Goal: Find specific page/section: Find specific page/section

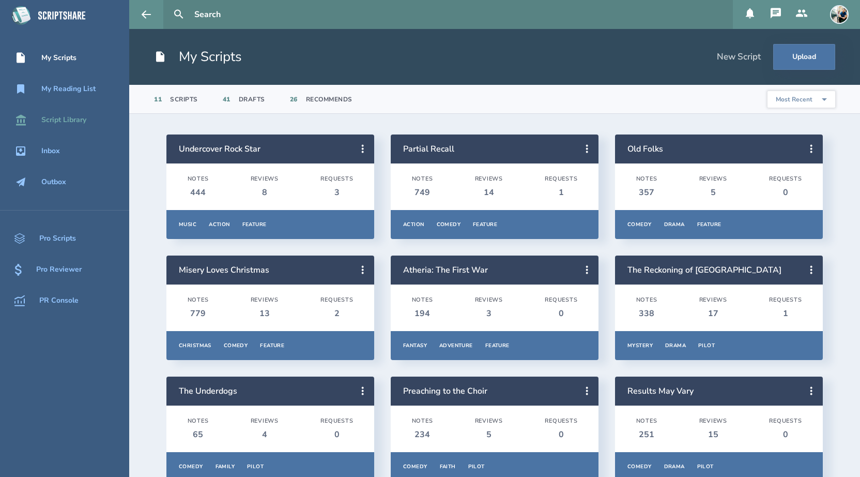
click at [77, 119] on div "Script Library" at bounding box center [63, 120] width 45 height 8
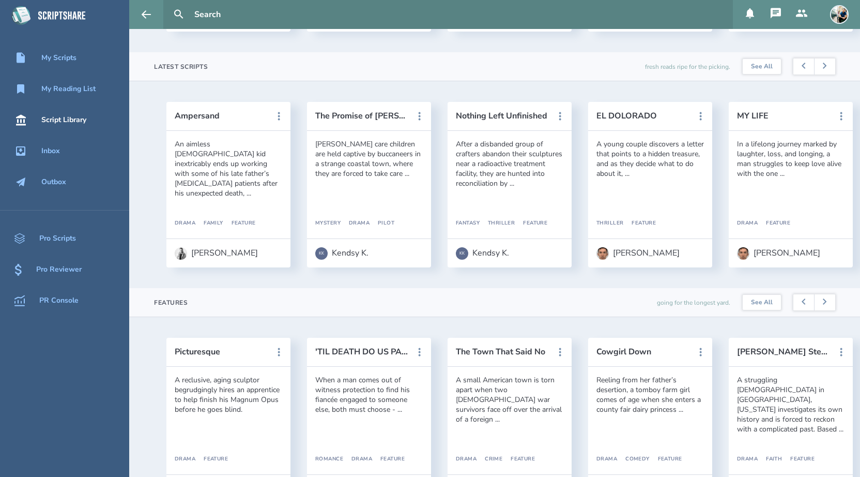
click at [272, 11] on input "text" at bounding box center [459, 14] width 539 height 29
type input "[PERSON_NAME]"
click at [167, 3] on button at bounding box center [178, 14] width 23 height 23
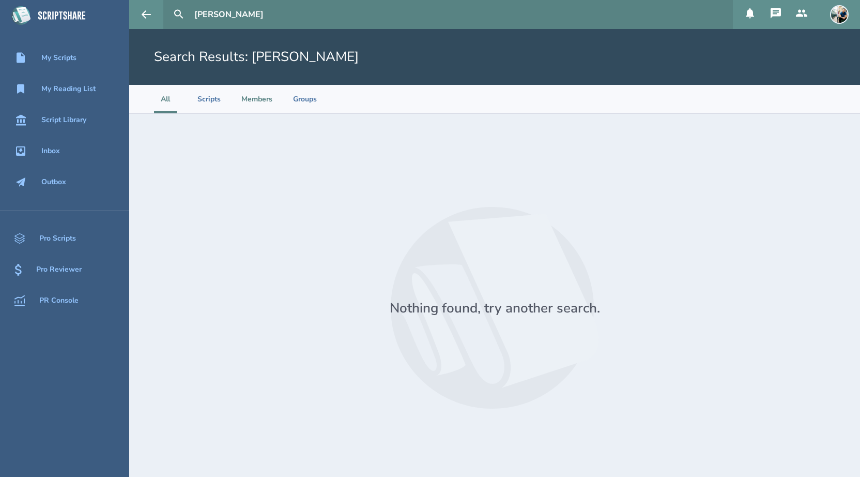
click at [258, 99] on li "Members" at bounding box center [256, 99] width 31 height 28
click at [205, 104] on li "Scripts" at bounding box center [208, 99] width 23 height 28
click at [265, 103] on li "Members" at bounding box center [256, 99] width 31 height 28
